Goal: Information Seeking & Learning: Learn about a topic

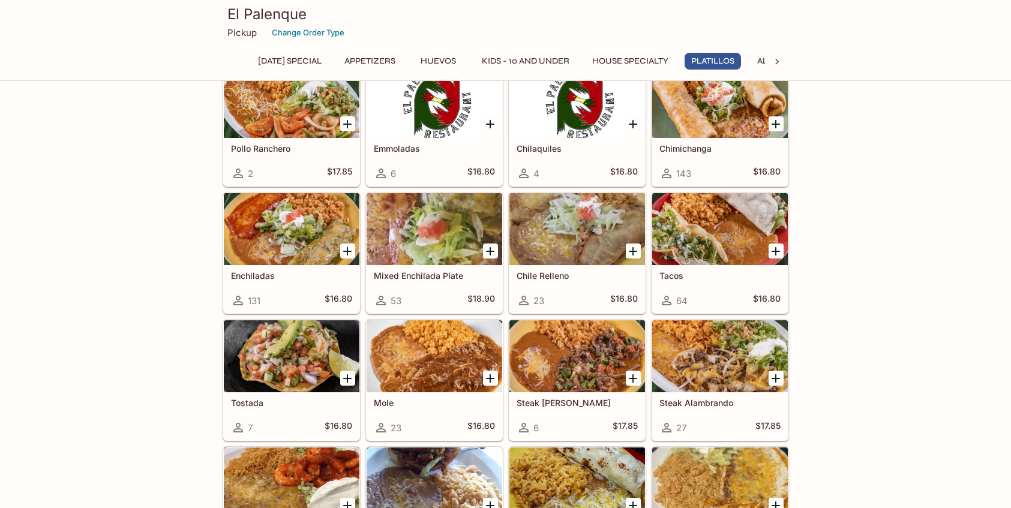
scroll to position [1617, 0]
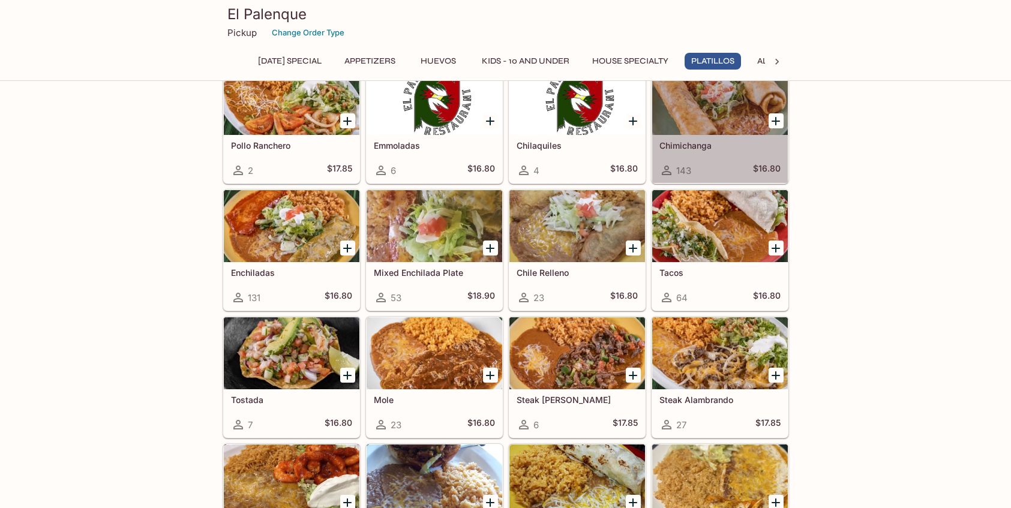
click at [710, 109] on div at bounding box center [720, 99] width 136 height 72
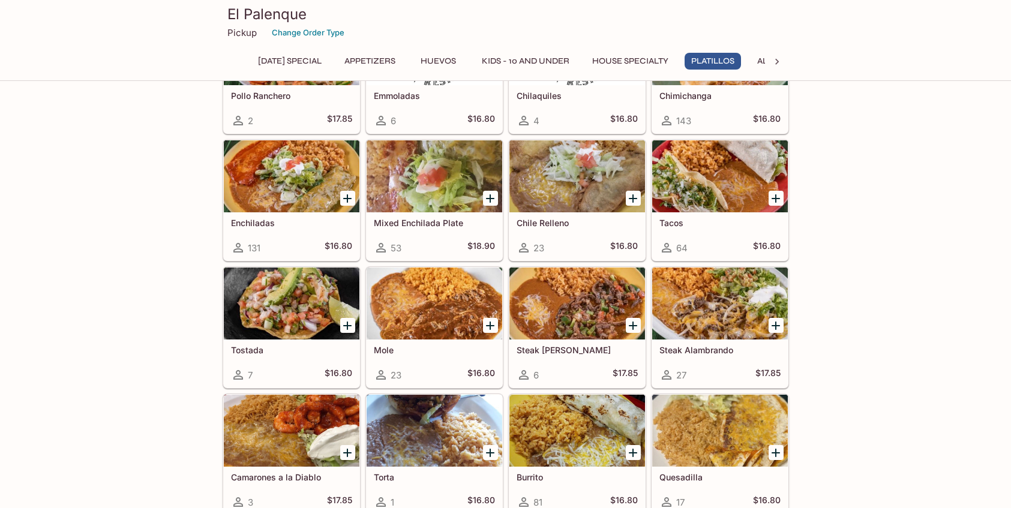
scroll to position [1629, 0]
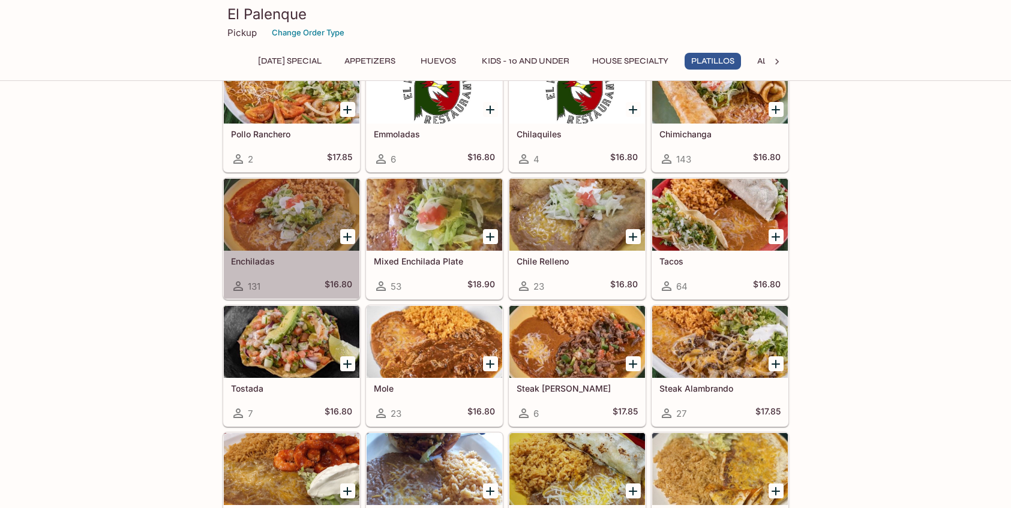
click at [299, 208] on div at bounding box center [292, 215] width 136 height 72
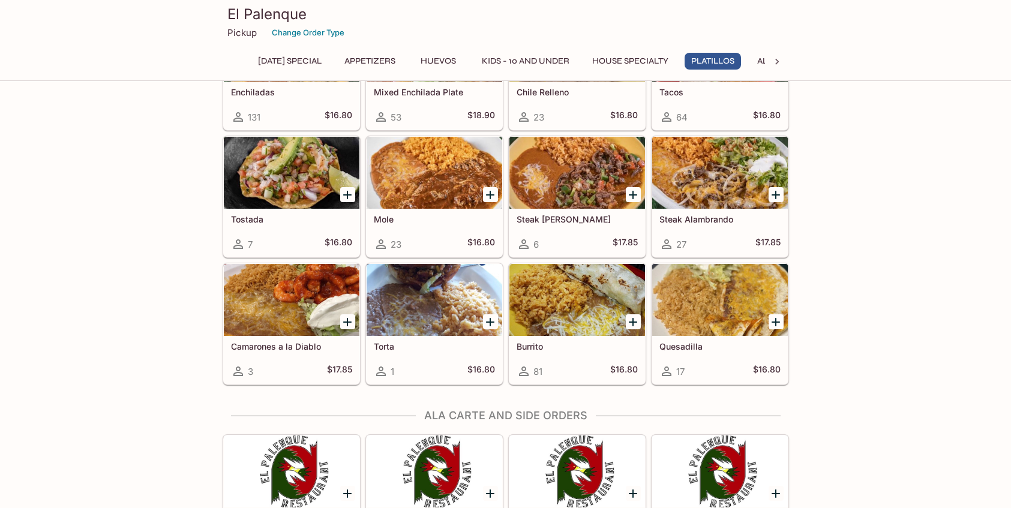
scroll to position [1815, 0]
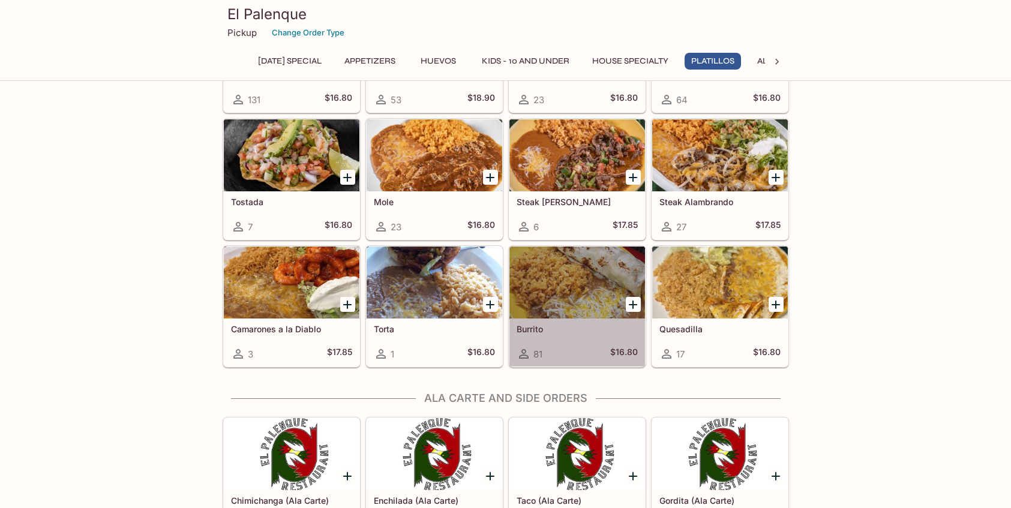
click at [563, 287] on div at bounding box center [578, 283] width 136 height 72
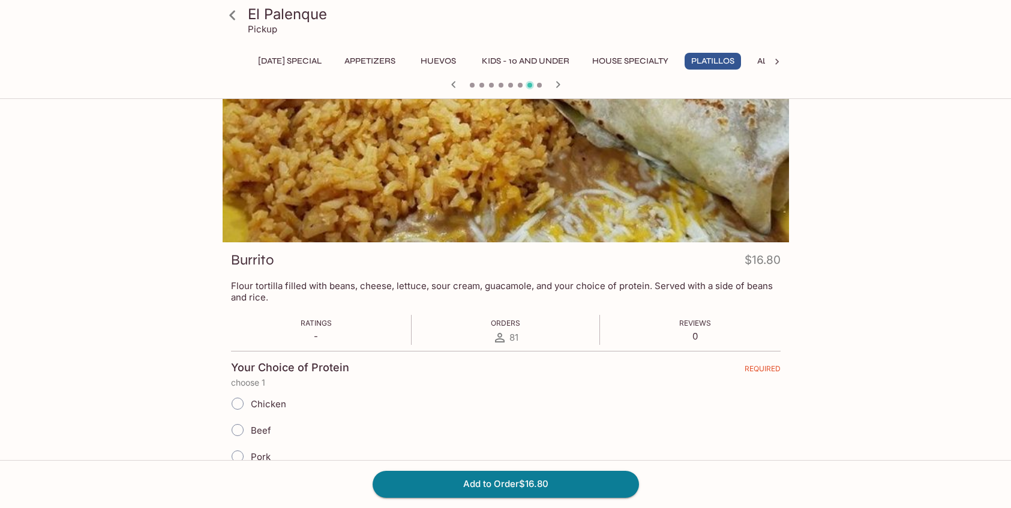
scroll to position [25, 0]
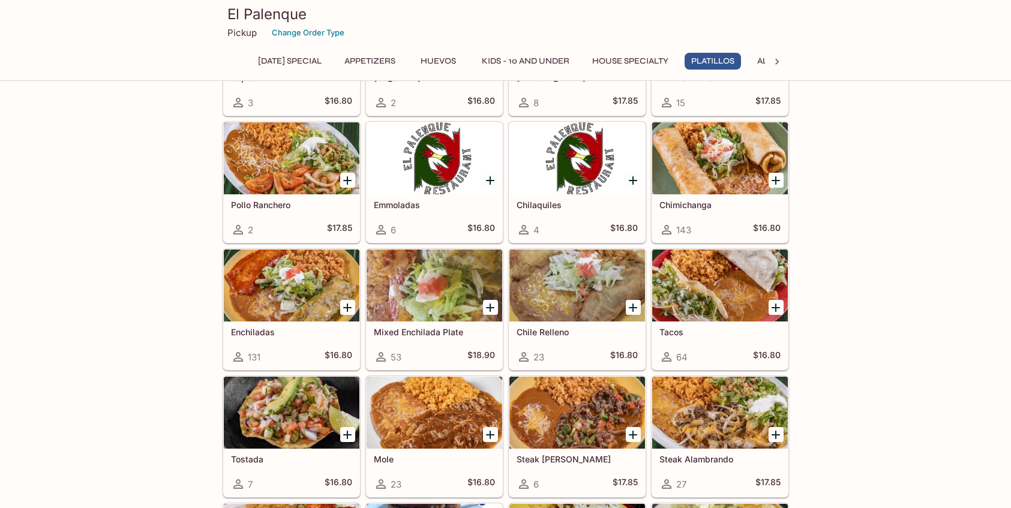
scroll to position [1559, 0]
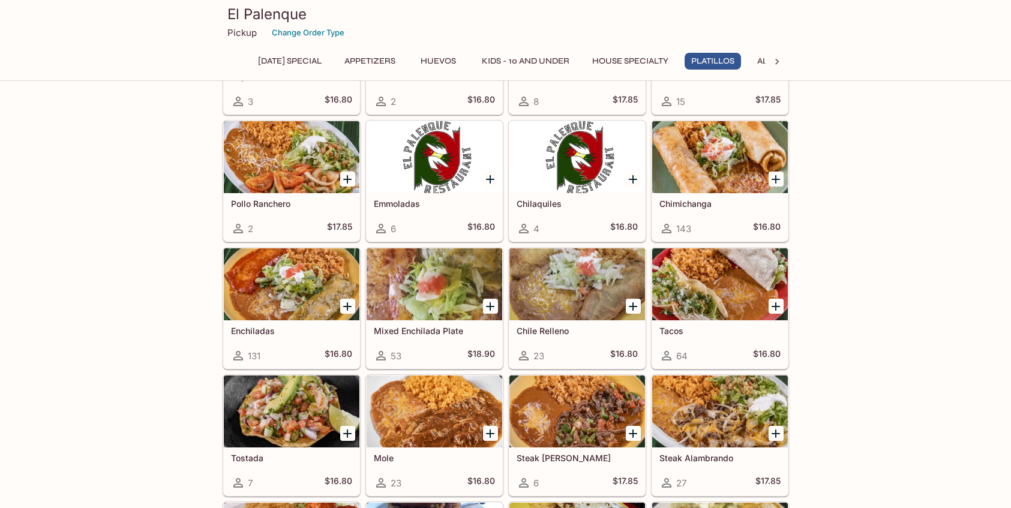
click at [310, 298] on div at bounding box center [292, 284] width 136 height 72
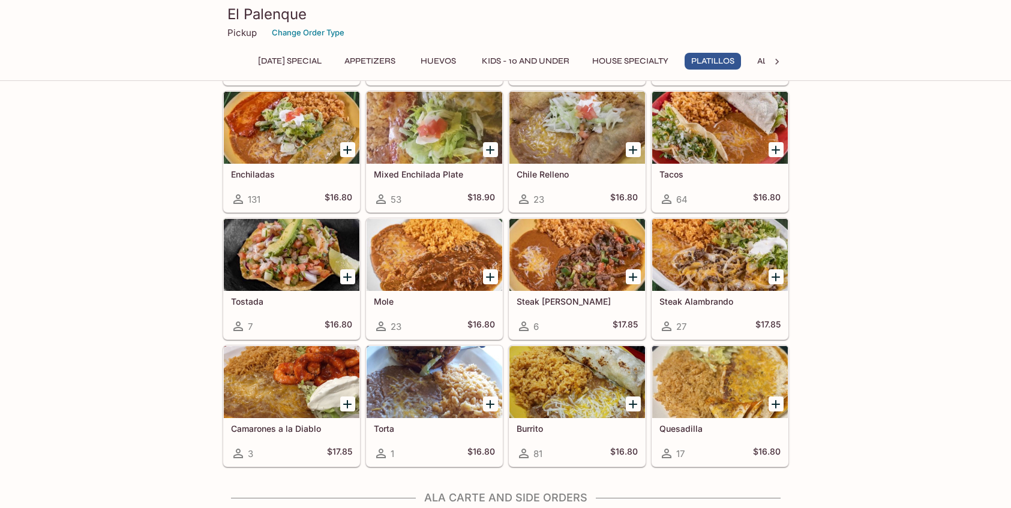
scroll to position [1715, 0]
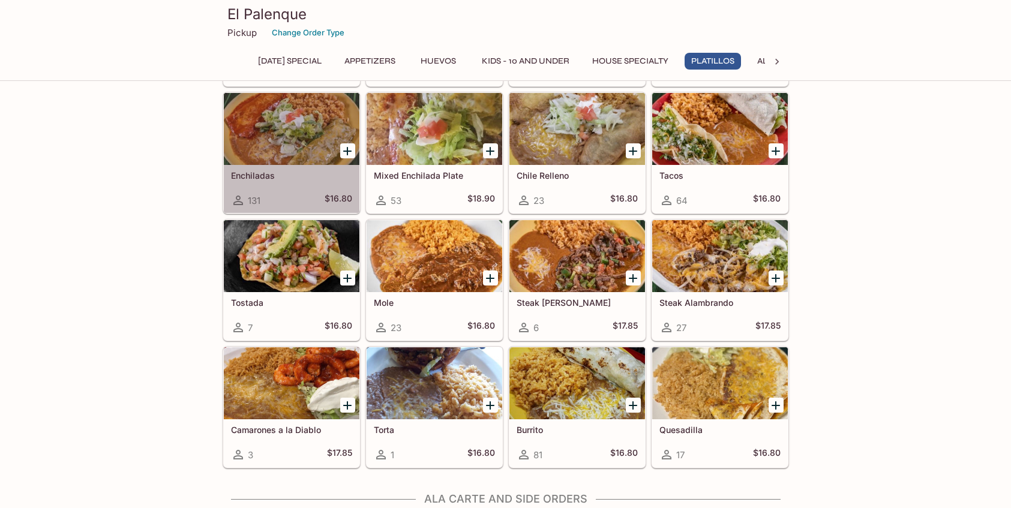
click at [293, 157] on div at bounding box center [292, 129] width 136 height 72
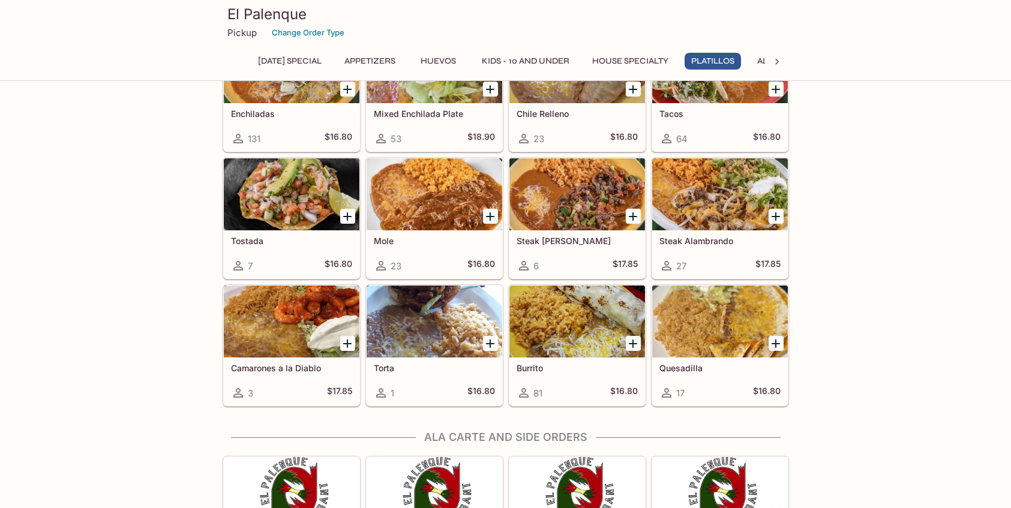
scroll to position [1778, 0]
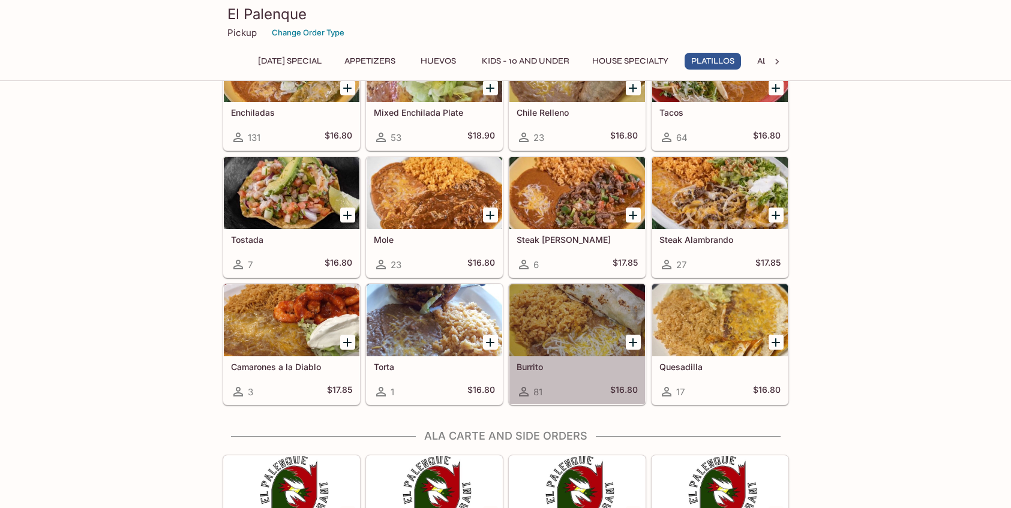
click at [569, 353] on div at bounding box center [578, 320] width 136 height 72
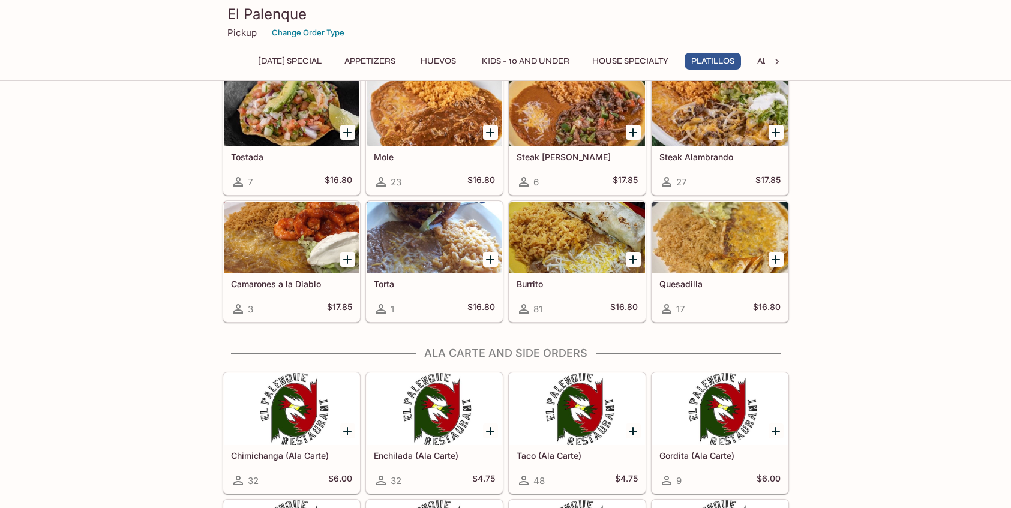
scroll to position [1932, 0]
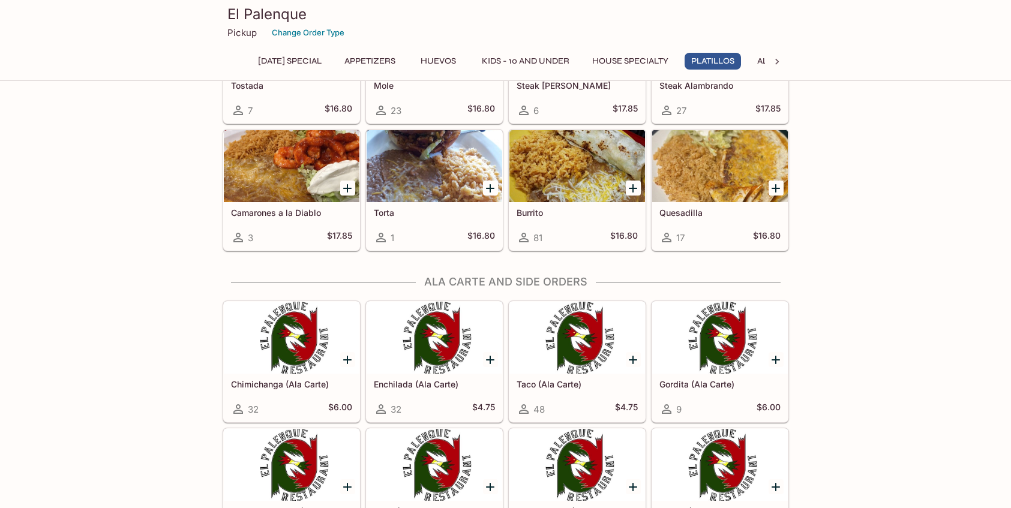
click at [576, 230] on div "81 $16.80" at bounding box center [577, 237] width 121 height 14
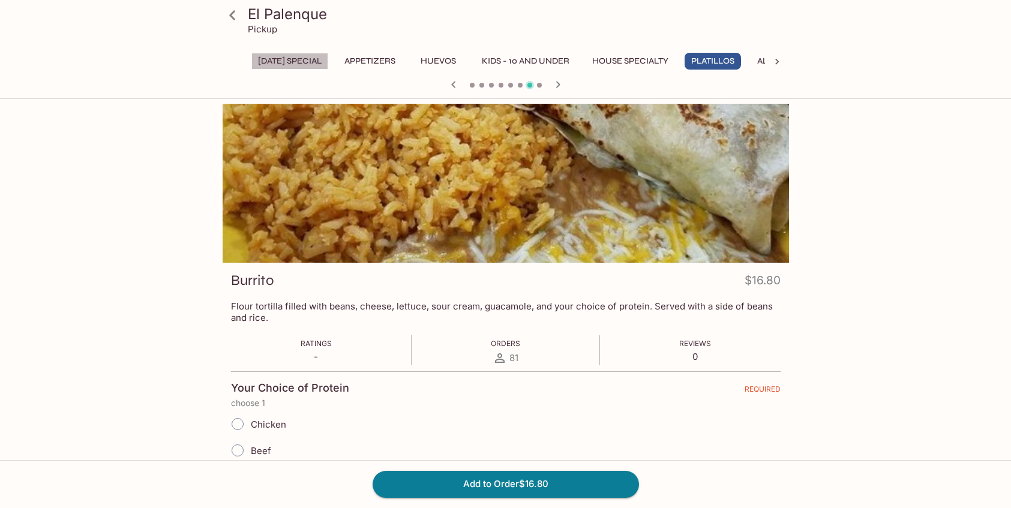
click at [277, 57] on button "[DATE] Special" at bounding box center [289, 61] width 77 height 17
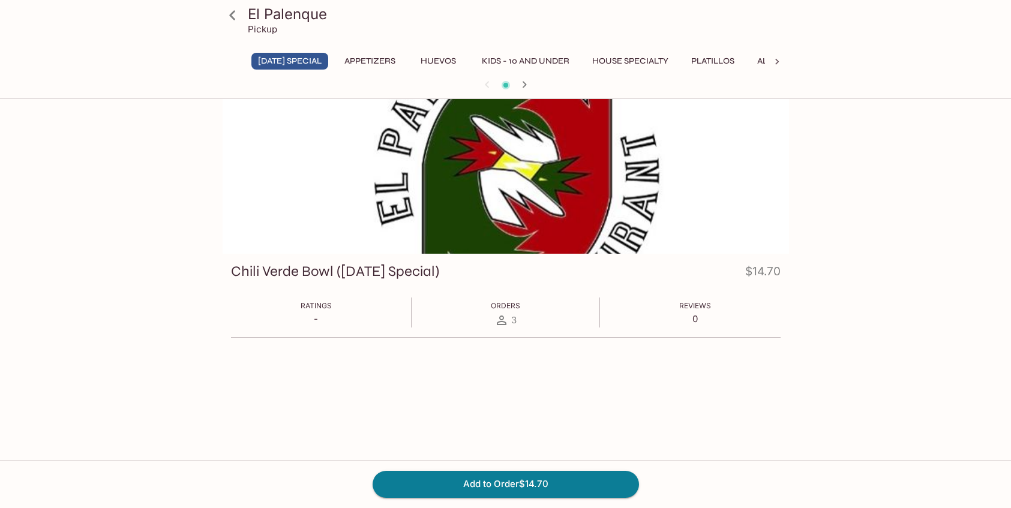
scroll to position [13, 0]
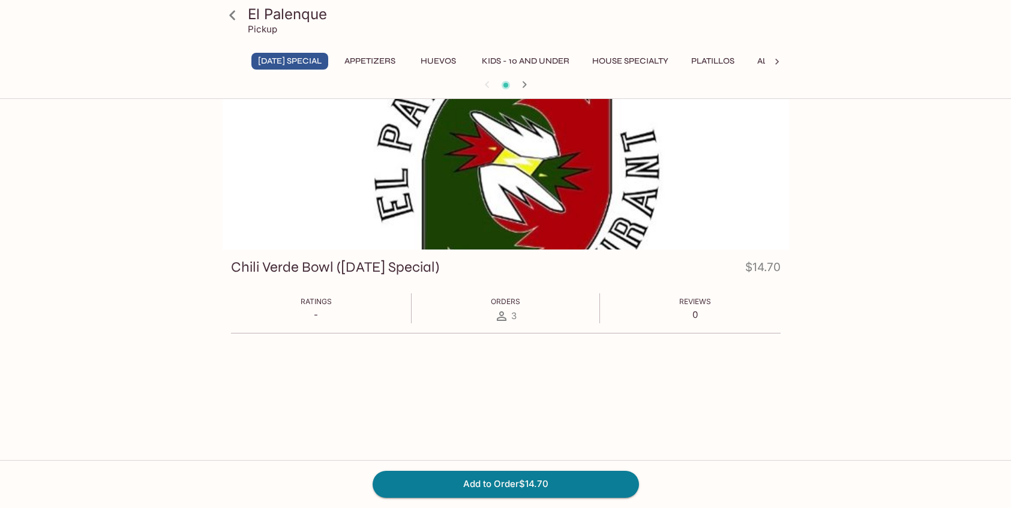
click at [382, 60] on button "Appetizers" at bounding box center [370, 61] width 64 height 17
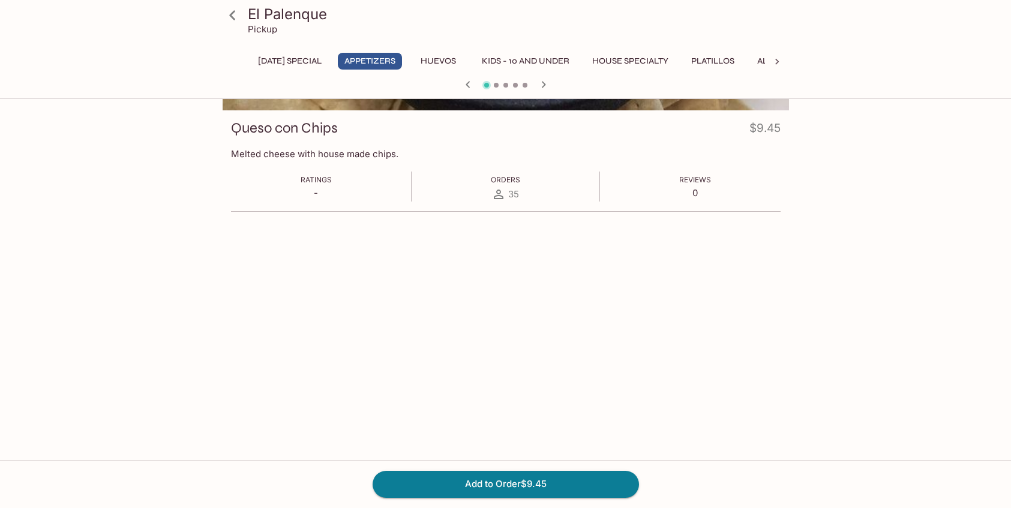
scroll to position [0, 0]
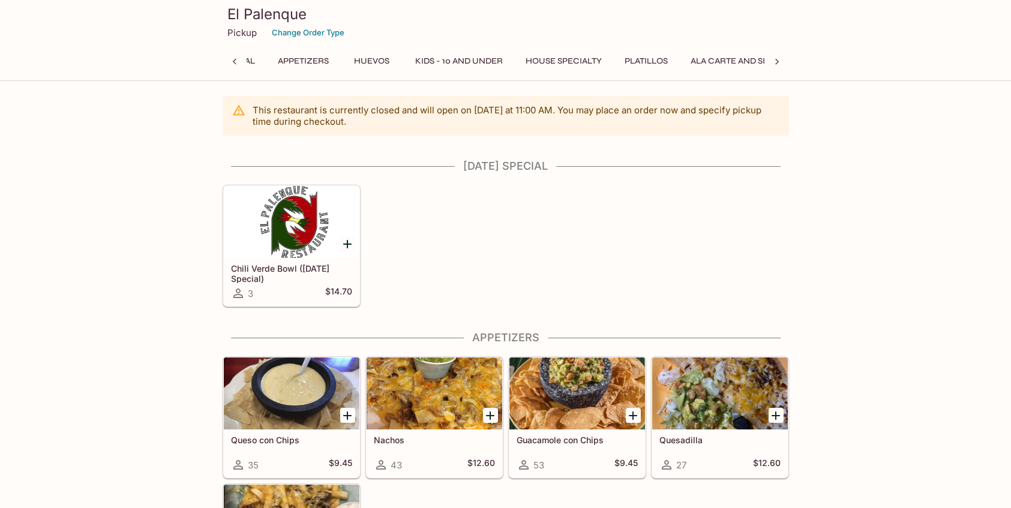
scroll to position [0, 5]
